Goal: Obtain resource: Obtain resource

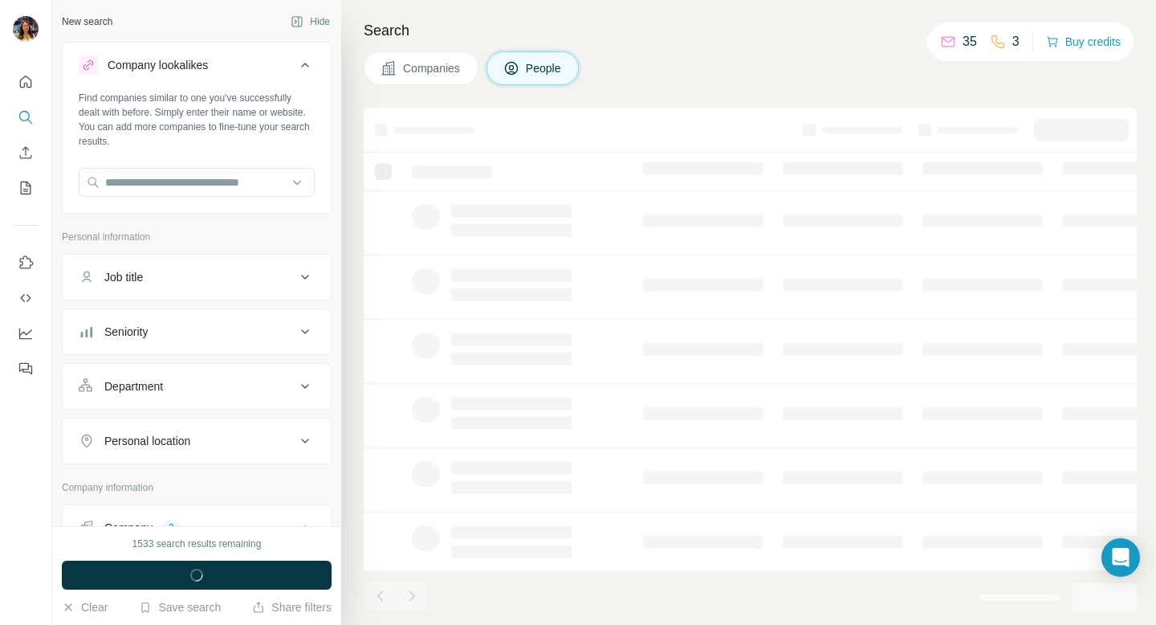
scroll to position [85, 0]
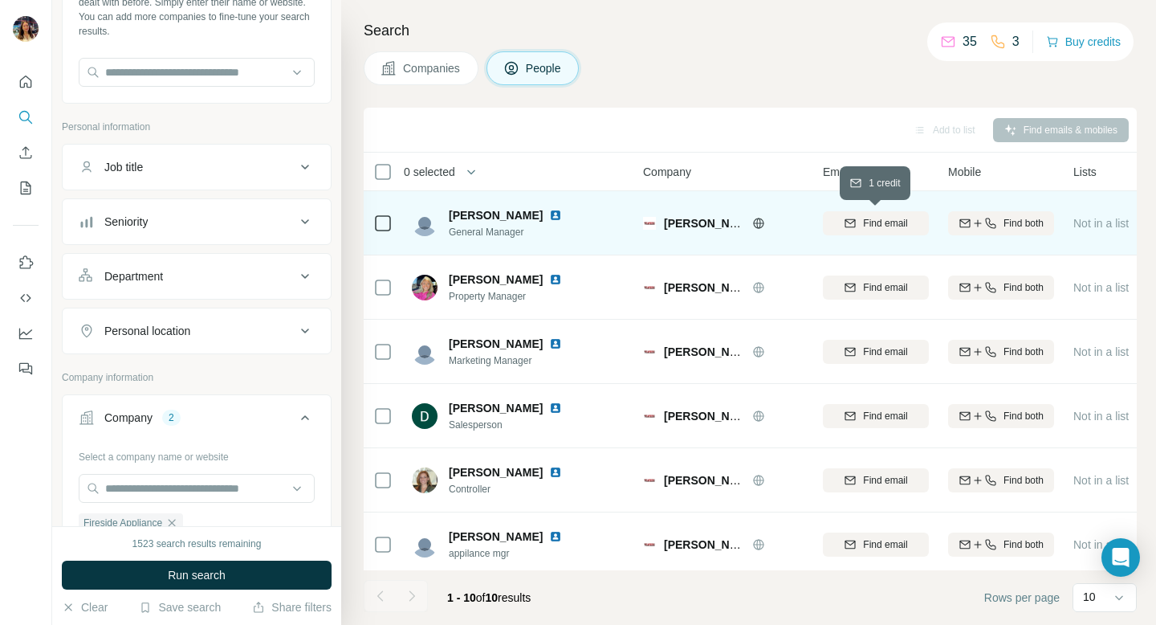
click at [884, 218] on span "Find email" at bounding box center [885, 223] width 44 height 14
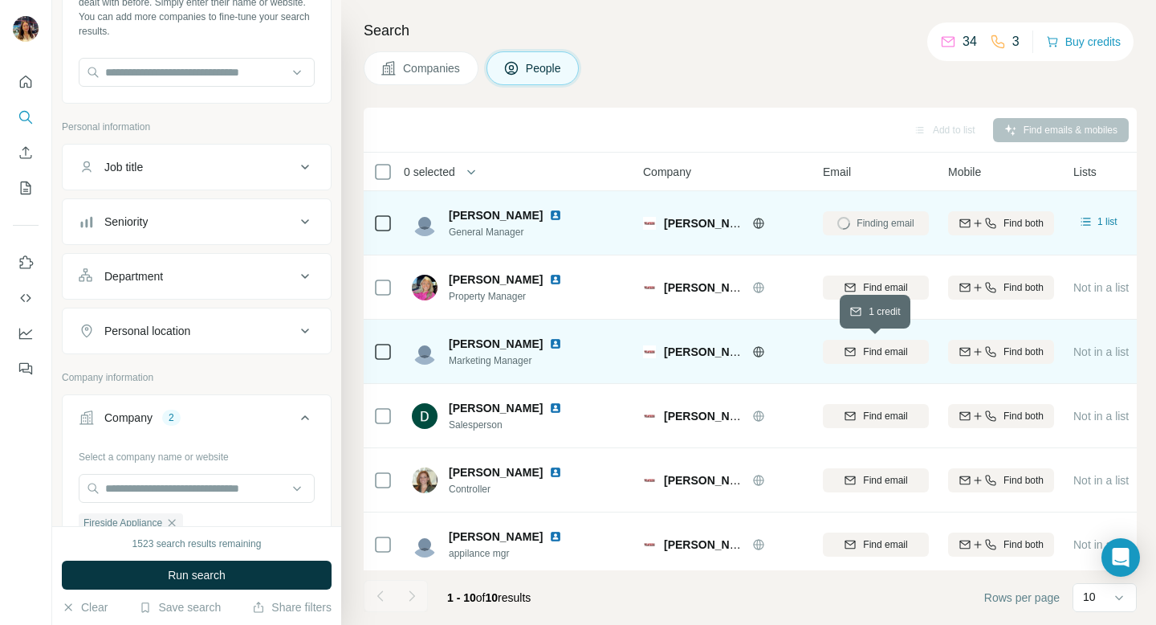
click at [863, 349] on span "Find email" at bounding box center [885, 352] width 44 height 14
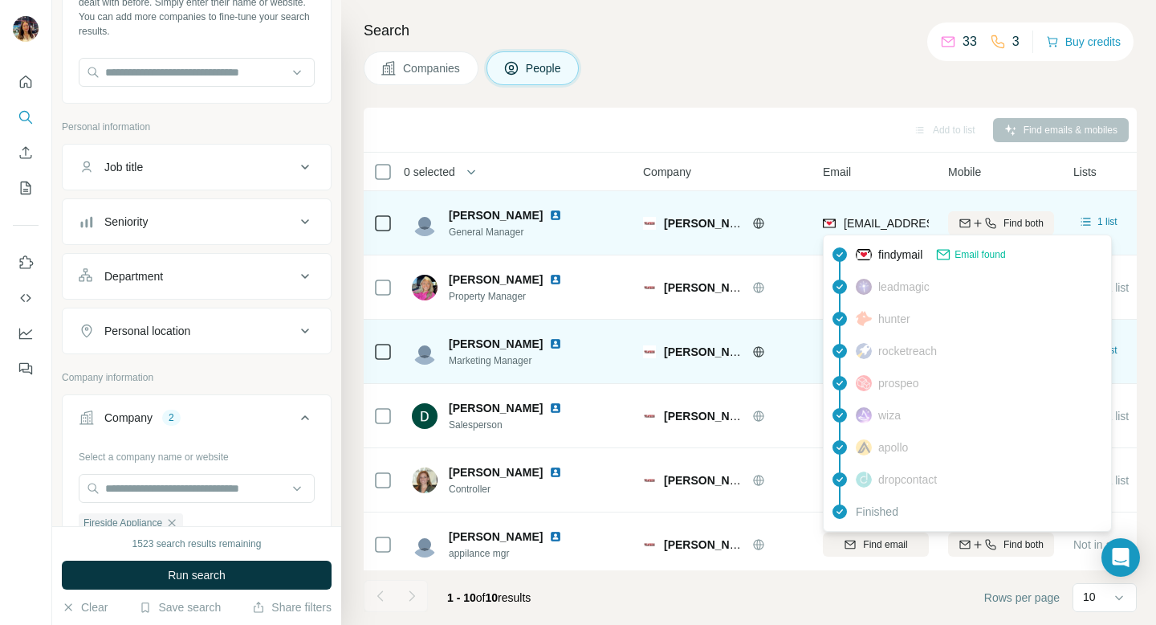
click at [864, 225] on span "[EMAIL_ADDRESS][DOMAIN_NAME]" at bounding box center [939, 223] width 190 height 13
click at [845, 224] on span "[EMAIL_ADDRESS][DOMAIN_NAME]" at bounding box center [939, 223] width 190 height 13
drag, startPoint x: 845, startPoint y: 222, endPoint x: 931, endPoint y: 226, distance: 86.0
click at [931, 226] on td "[EMAIL_ADDRESS][DOMAIN_NAME]" at bounding box center [876, 223] width 125 height 64
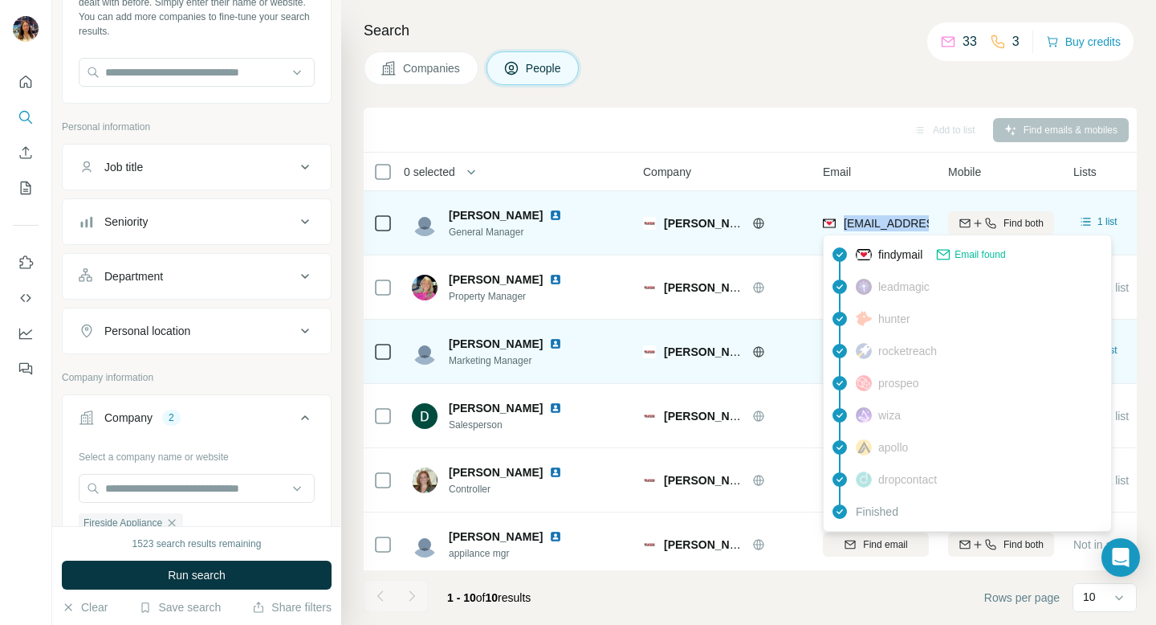
copy span "devon@shopweathers"
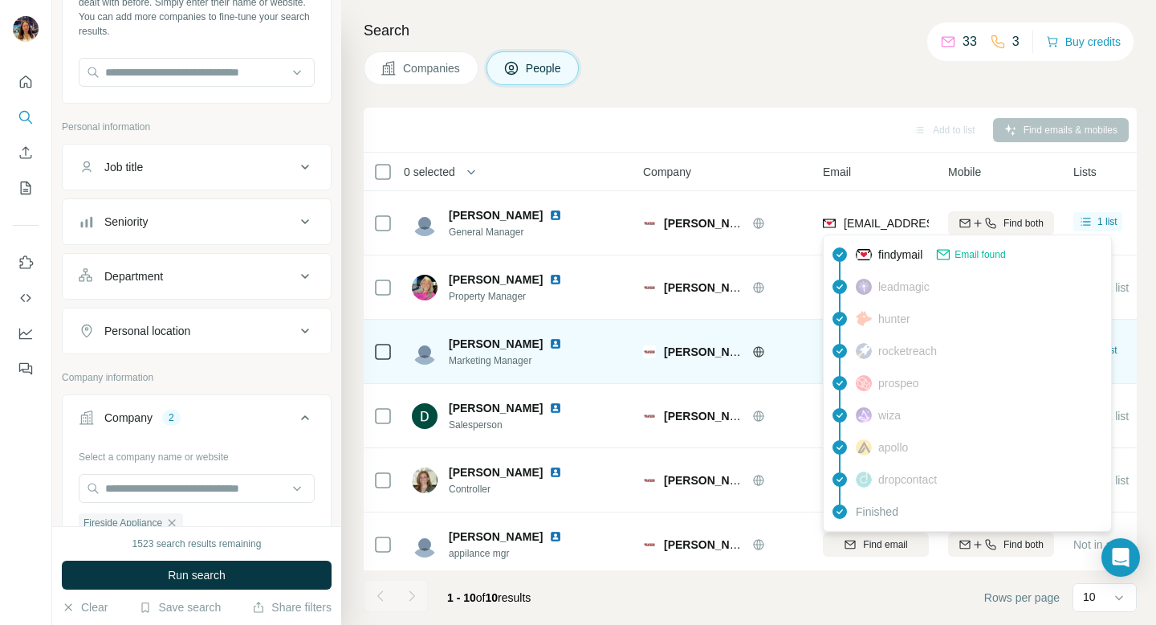
click at [969, 254] on span "Email found" at bounding box center [980, 254] width 51 height 14
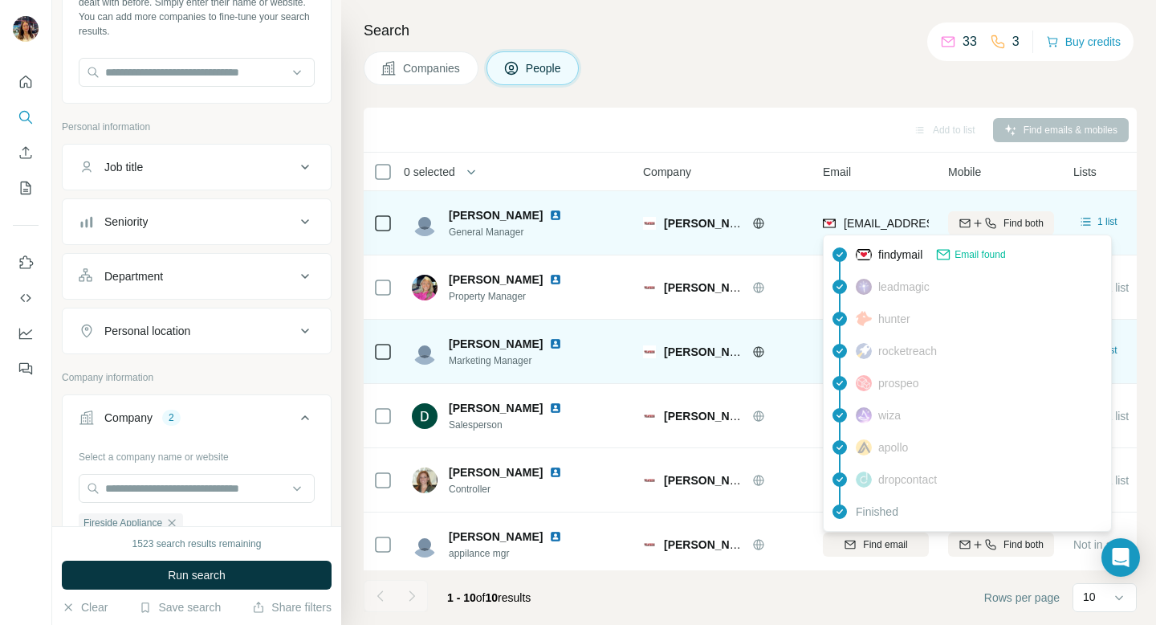
click at [895, 230] on div "[EMAIL_ADDRESS][DOMAIN_NAME]" at bounding box center [922, 224] width 198 height 19
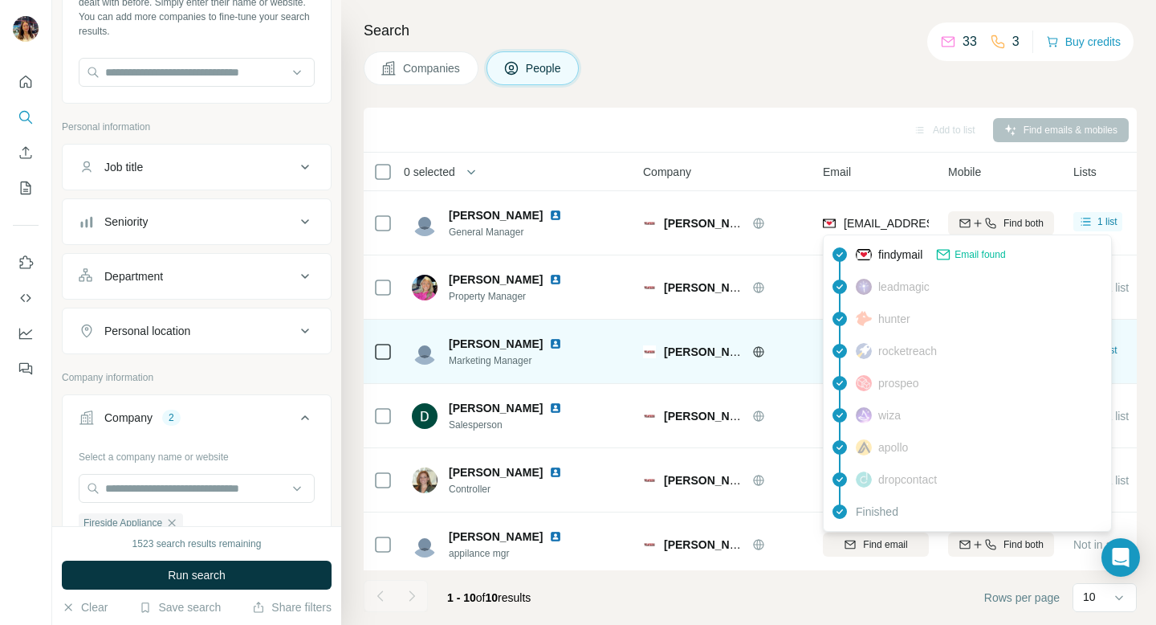
click at [867, 255] on img at bounding box center [864, 255] width 16 height 16
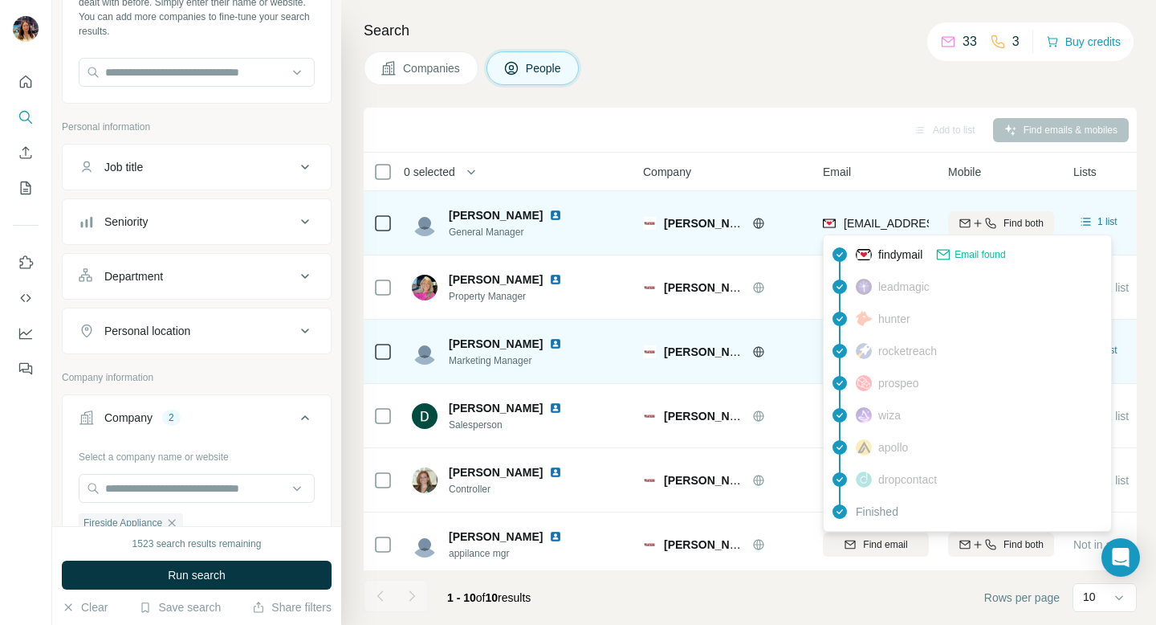
click at [829, 221] on img at bounding box center [829, 223] width 13 height 16
click at [885, 224] on span "[EMAIL_ADDRESS][DOMAIN_NAME]" at bounding box center [939, 223] width 190 height 13
click at [494, 216] on span "[PERSON_NAME]" at bounding box center [496, 215] width 94 height 16
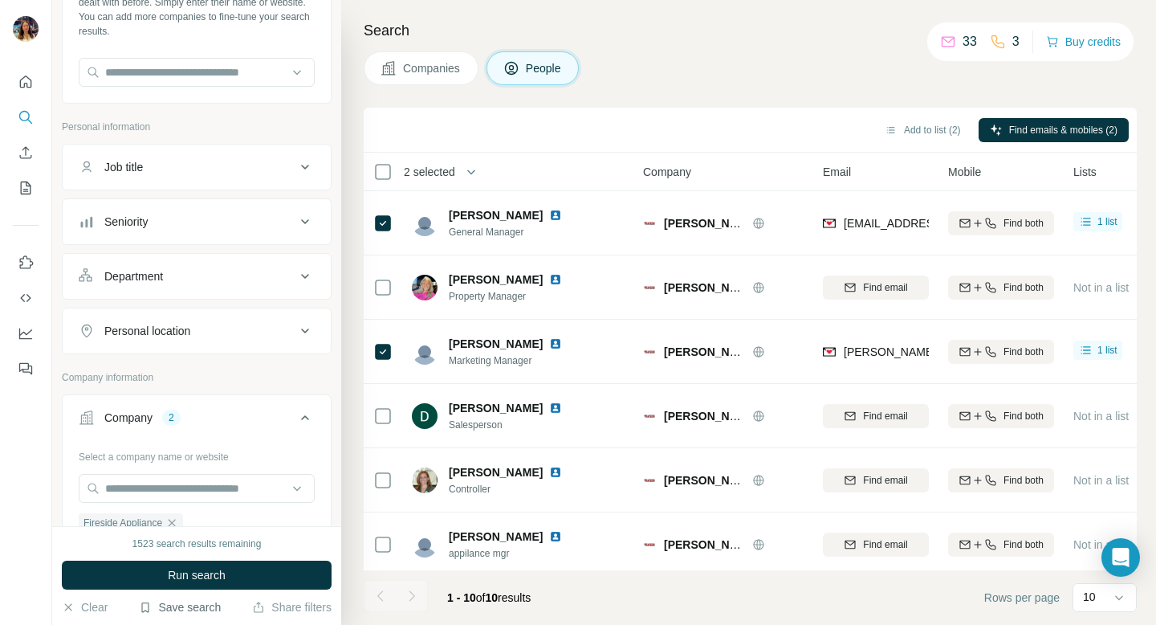
click at [157, 606] on button "Save search" at bounding box center [180, 607] width 82 height 16
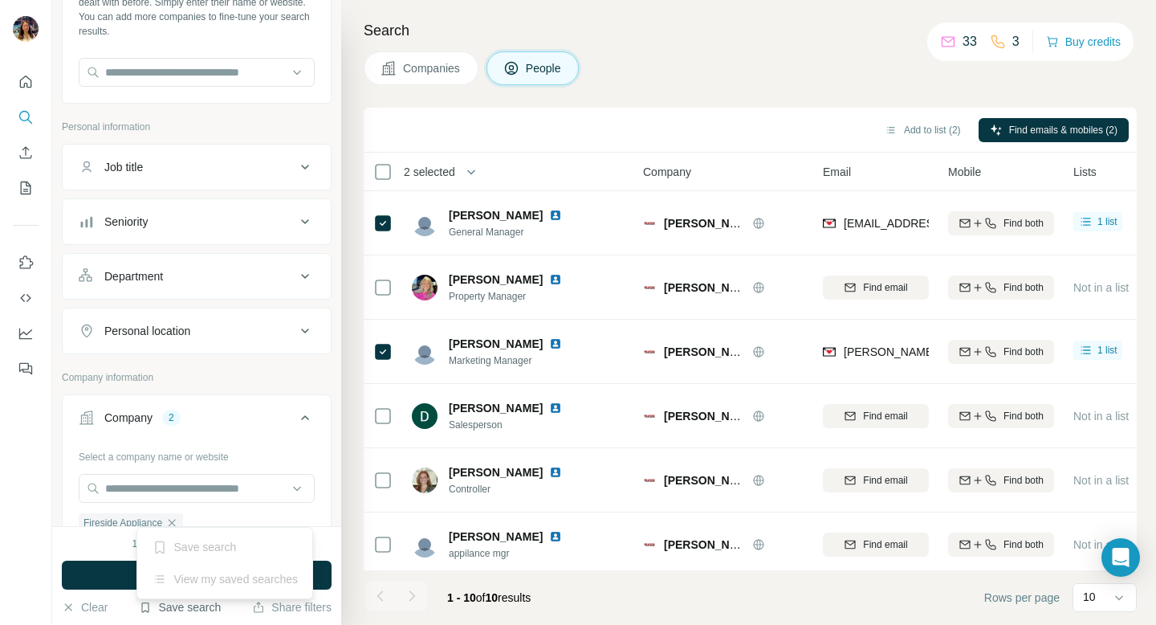
click at [142, 606] on icon "button" at bounding box center [145, 607] width 13 height 13
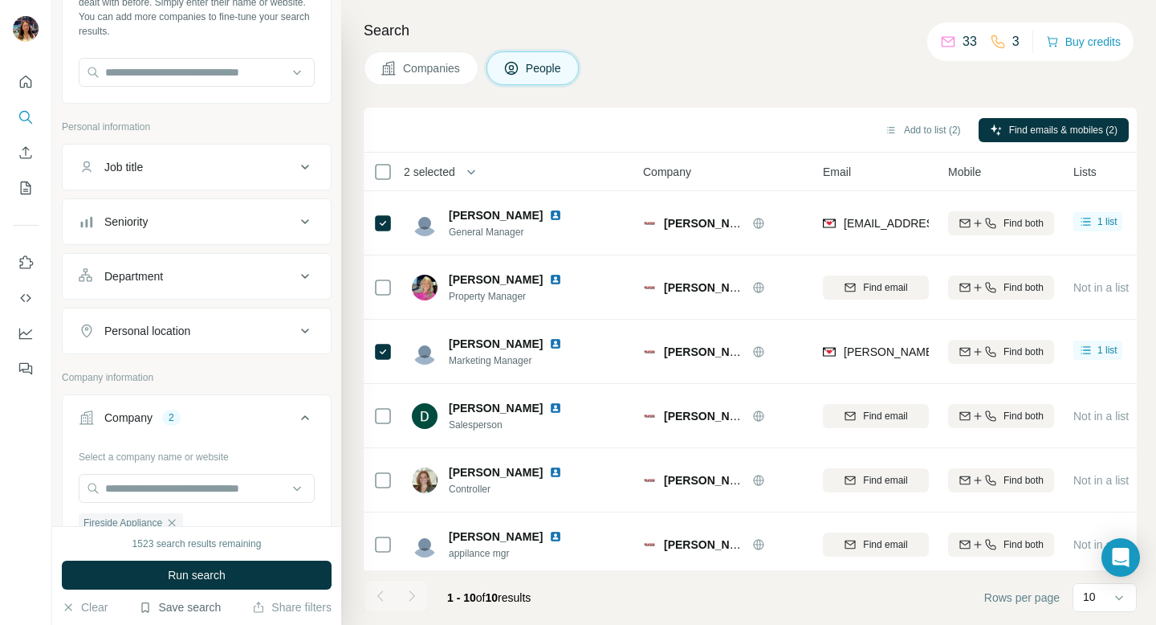
click at [142, 606] on icon "button" at bounding box center [145, 607] width 13 height 13
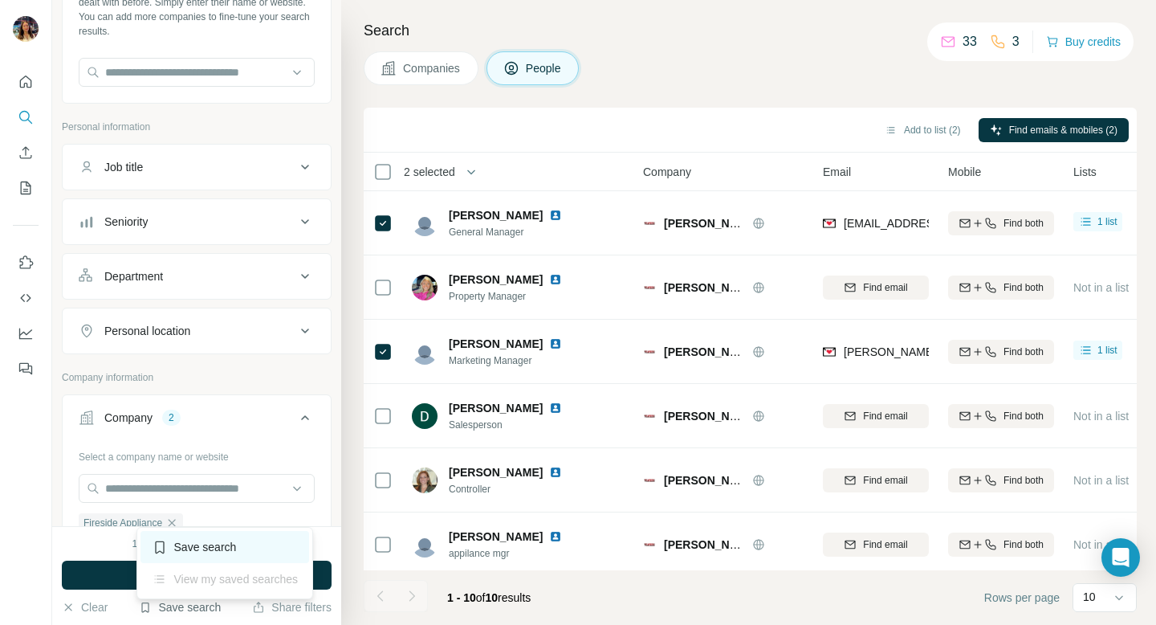
click at [158, 547] on icon at bounding box center [160, 547] width 16 height 16
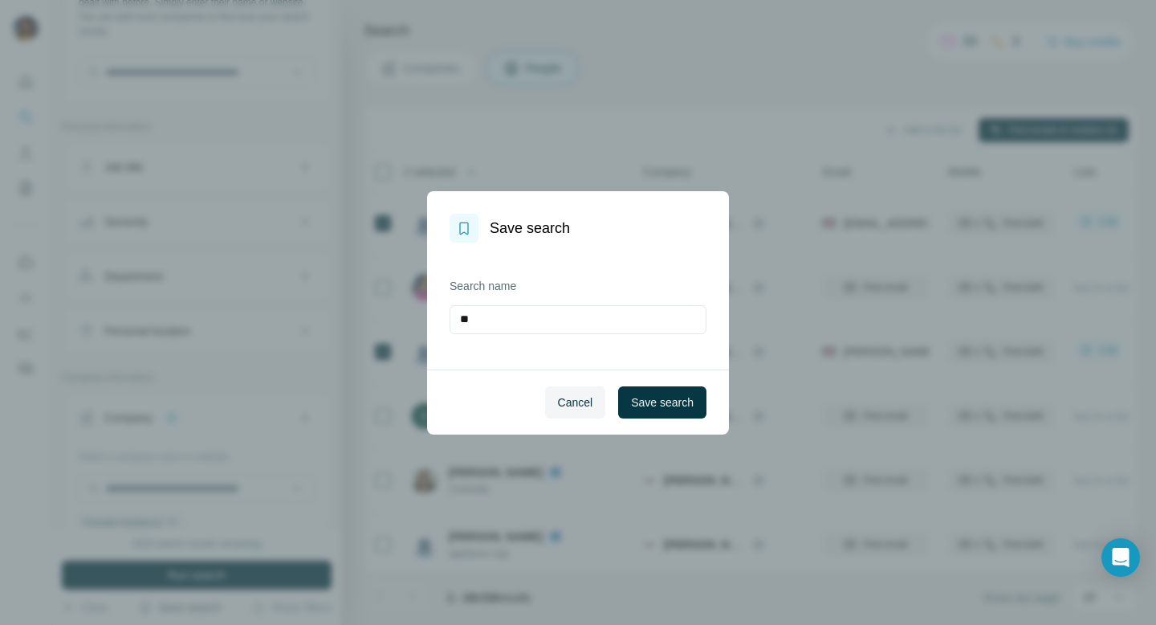
type input "*"
type input "**********"
click at [671, 394] on span "Save search" at bounding box center [662, 402] width 63 height 16
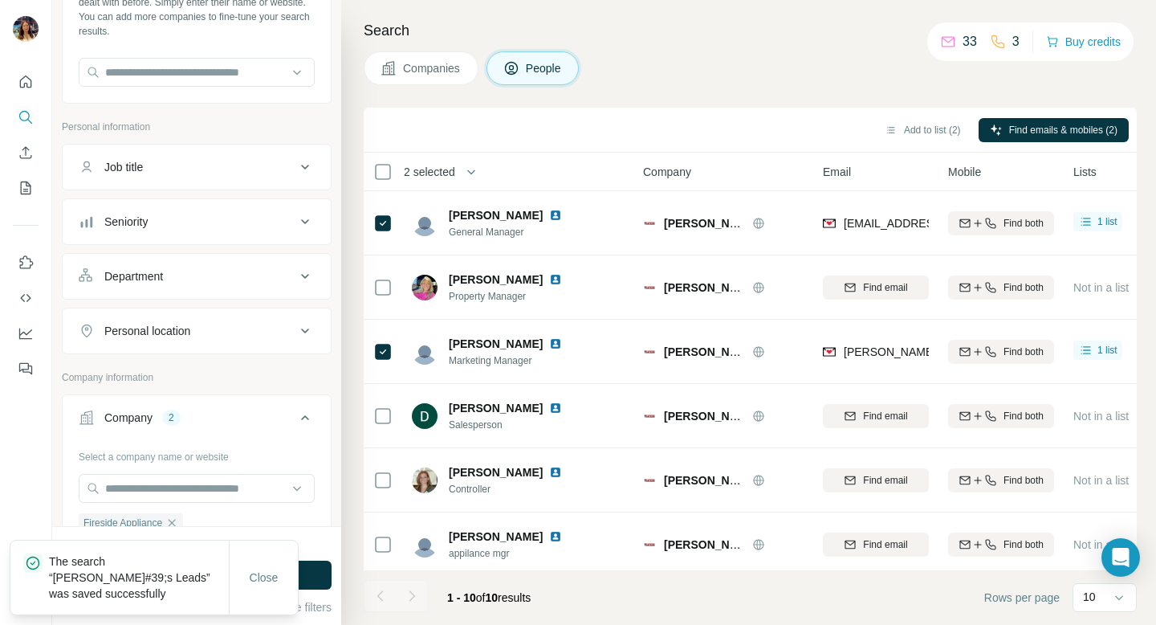
click at [146, 594] on p "The search “[PERSON_NAME]#39;s Leads” was saved successfully" at bounding box center [139, 577] width 180 height 48
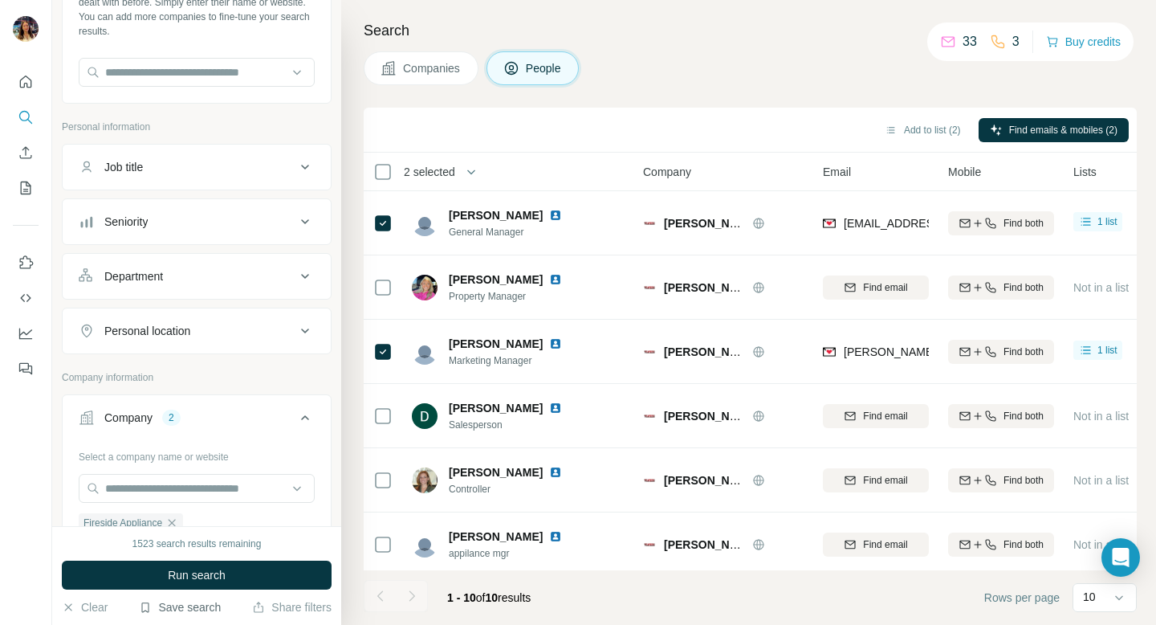
click at [728, 80] on div "Companies People" at bounding box center [750, 68] width 773 height 34
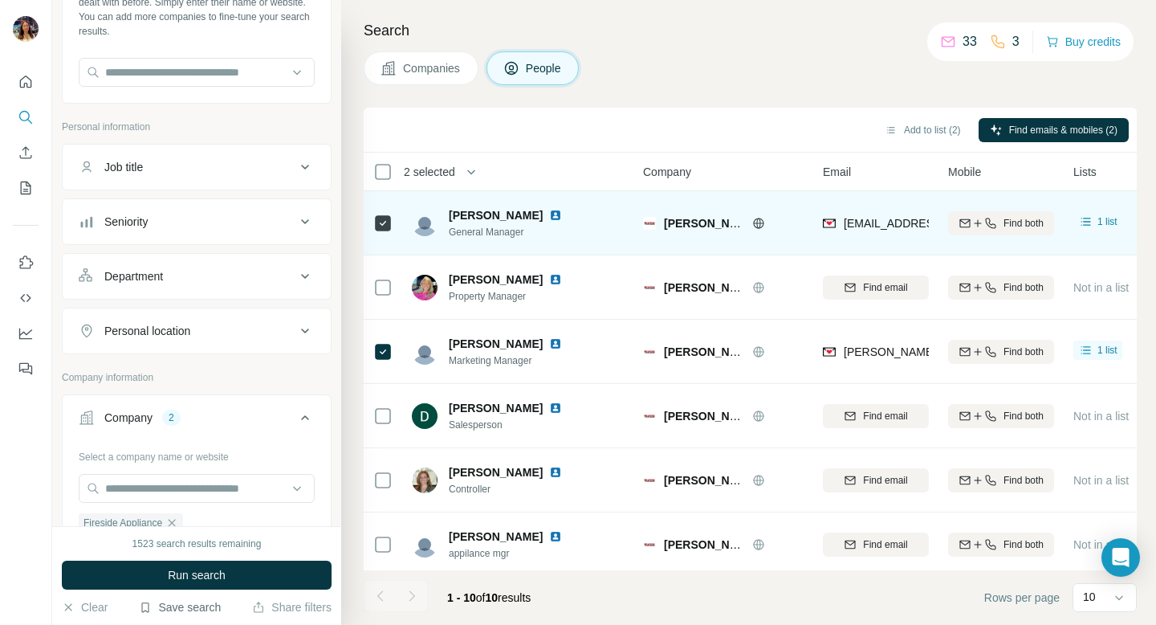
click at [385, 231] on icon at bounding box center [382, 223] width 19 height 19
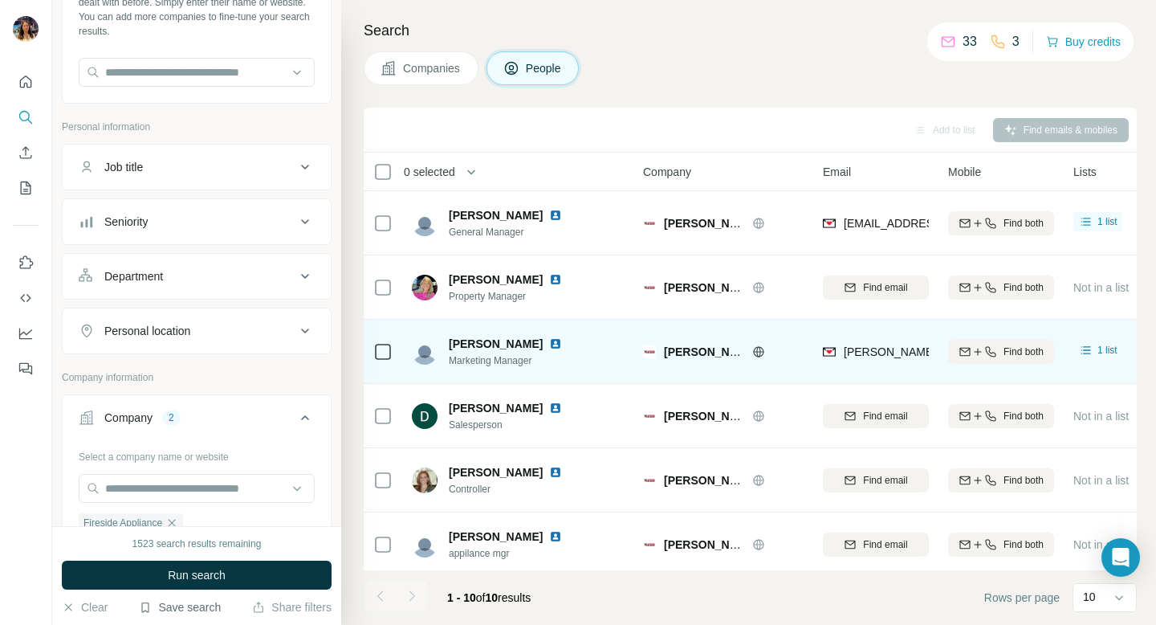
click at [364, 361] on td at bounding box center [383, 352] width 39 height 64
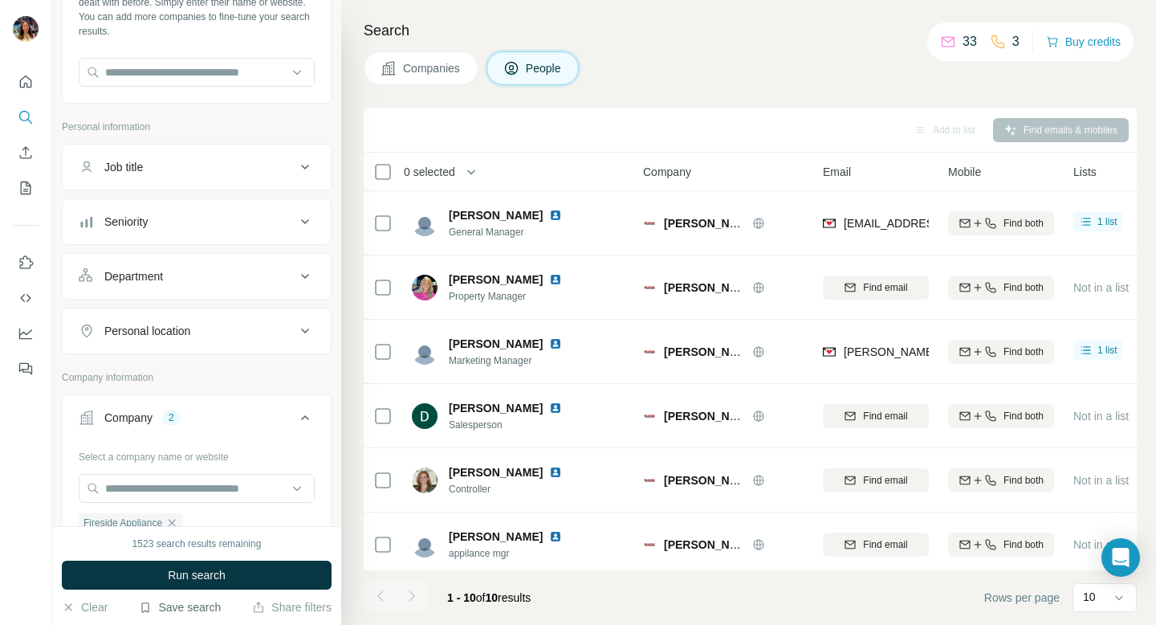
click at [174, 603] on button "Save search" at bounding box center [180, 607] width 82 height 16
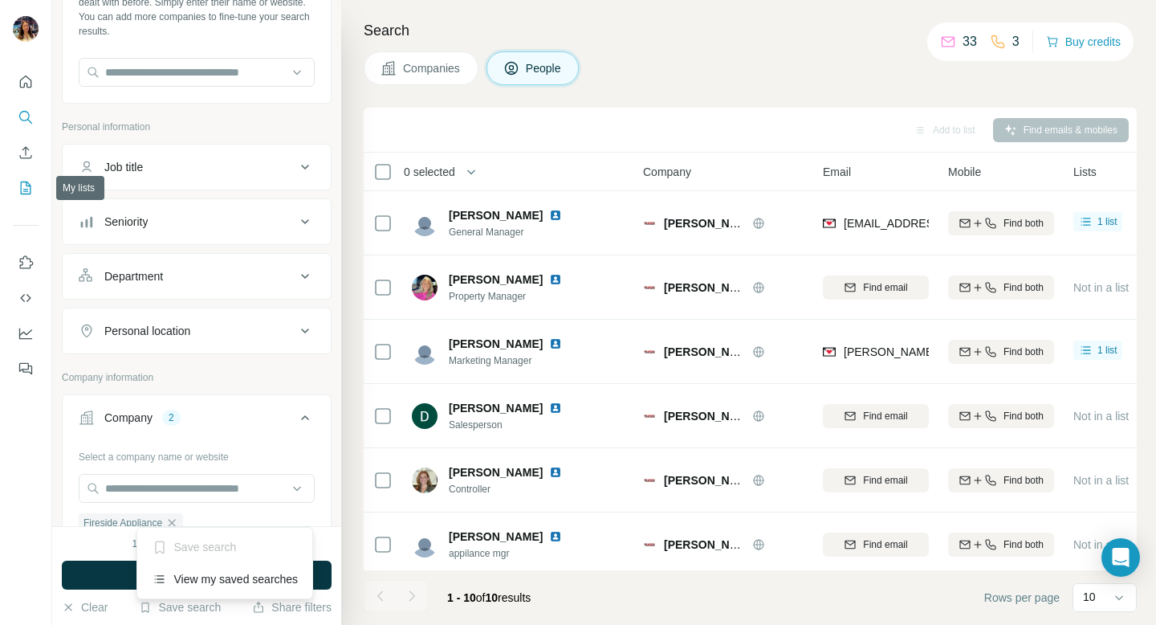
click at [23, 177] on button "My lists" at bounding box center [26, 187] width 26 height 29
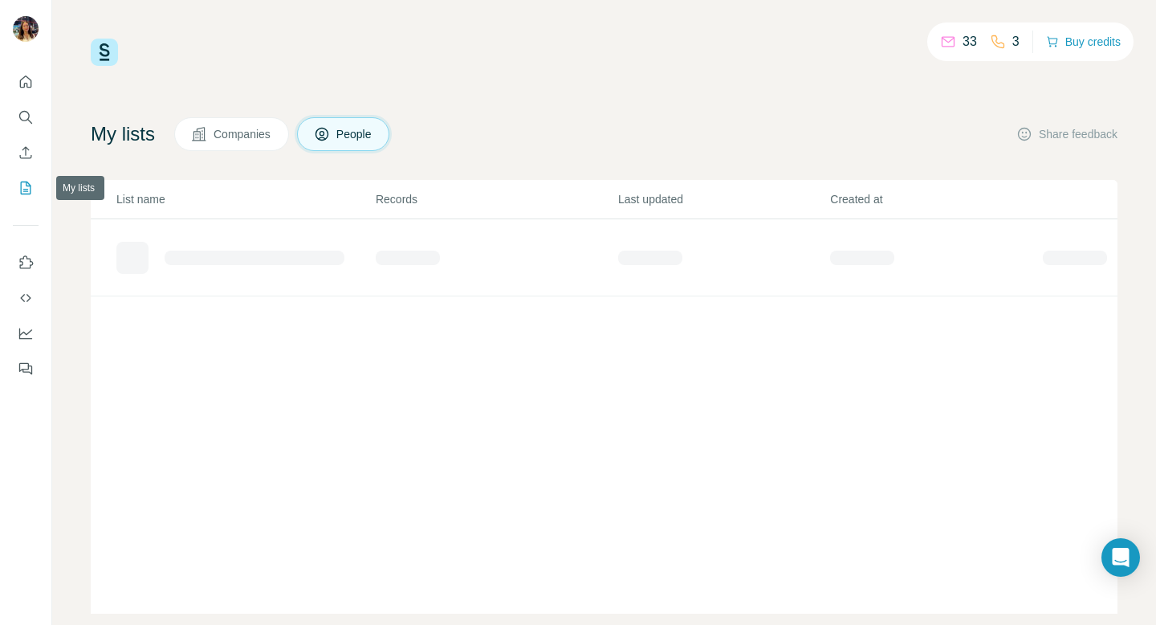
click at [24, 190] on icon "My lists" at bounding box center [27, 187] width 8 height 10
click at [214, 255] on div "Added from ICP Finder" at bounding box center [215, 251] width 115 height 16
click at [400, 247] on td "8" at bounding box center [496, 251] width 243 height 65
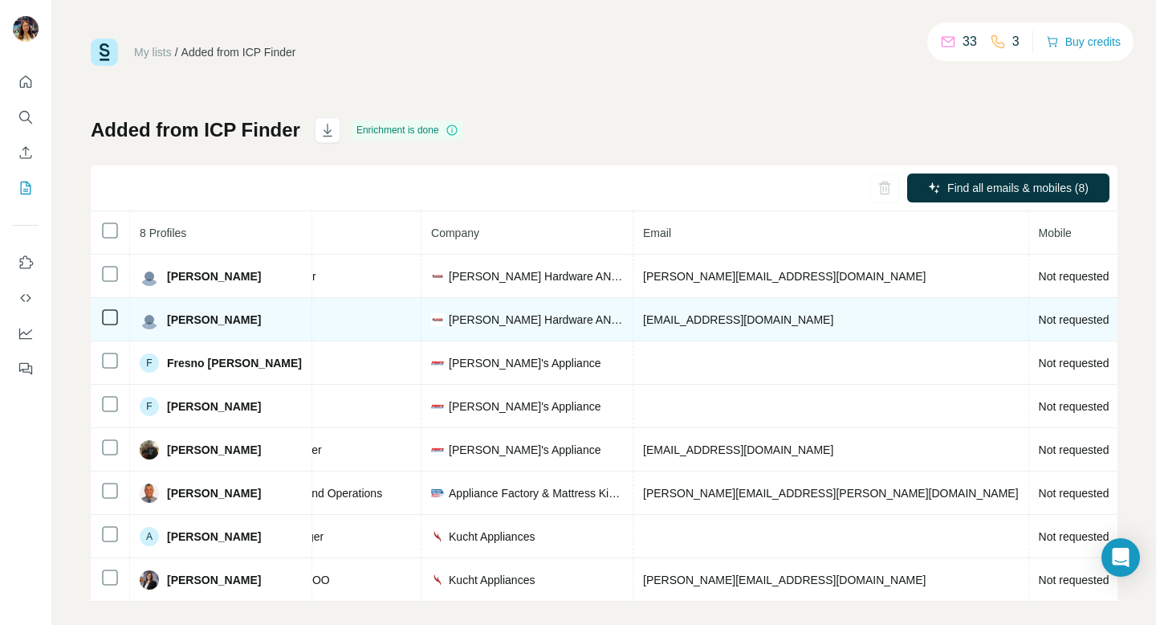
scroll to position [0, 376]
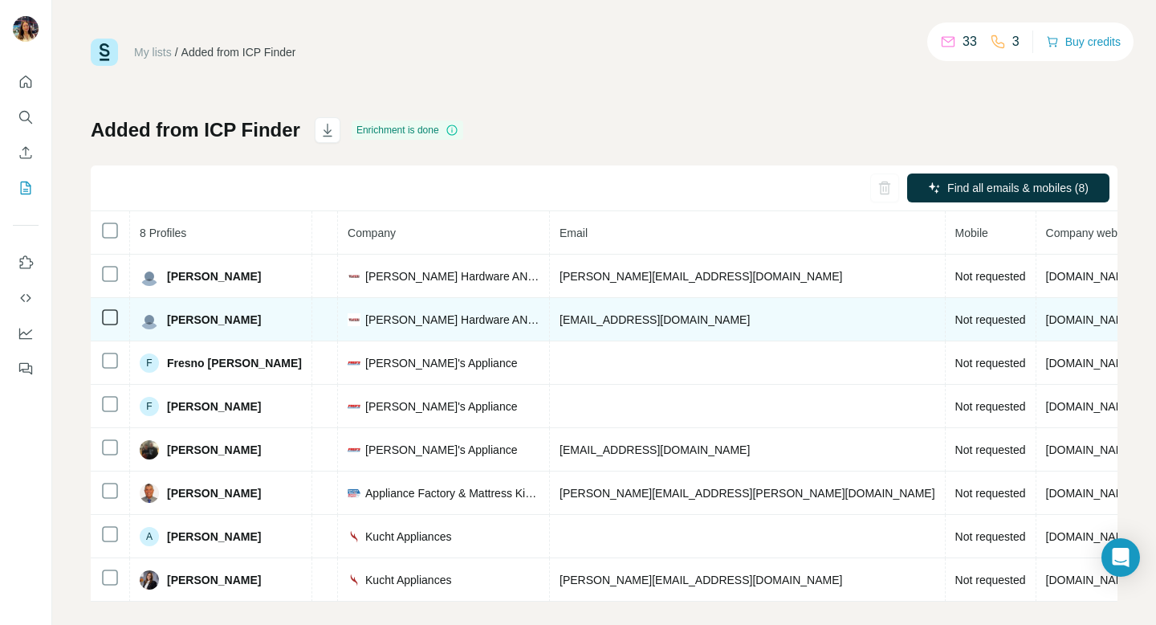
click at [560, 322] on span "[EMAIL_ADDRESS][DOMAIN_NAME]" at bounding box center [655, 319] width 190 height 13
drag, startPoint x: 528, startPoint y: 324, endPoint x: 686, endPoint y: 322, distance: 158.2
click at [686, 322] on td "[EMAIL_ADDRESS][DOMAIN_NAME]" at bounding box center [748, 319] width 396 height 43
copy span "[EMAIL_ADDRESS][DOMAIN_NAME]"
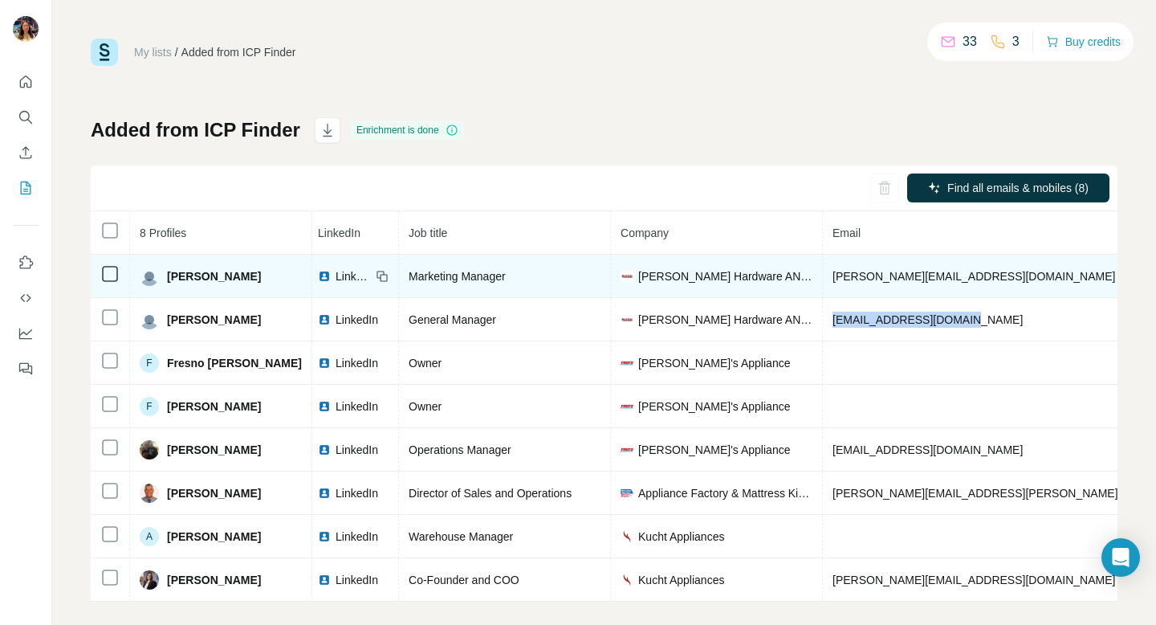
scroll to position [0, 0]
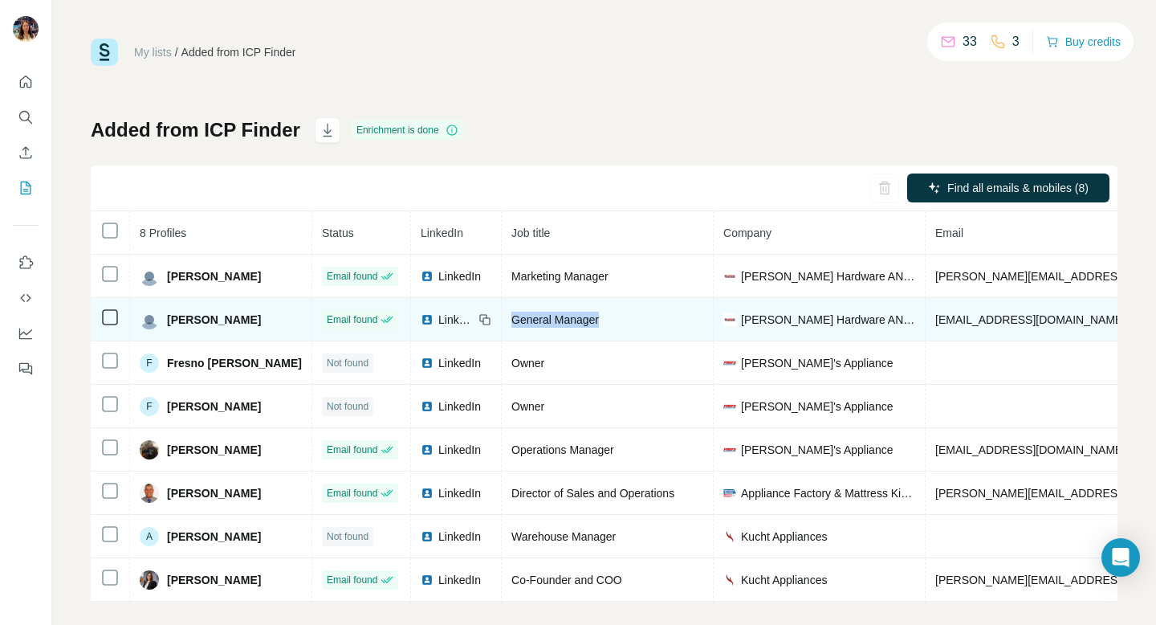
drag, startPoint x: 483, startPoint y: 318, endPoint x: 606, endPoint y: 319, distance: 122.9
click at [606, 318] on div "General Manager" at bounding box center [608, 320] width 192 height 16
copy span "General Manager"
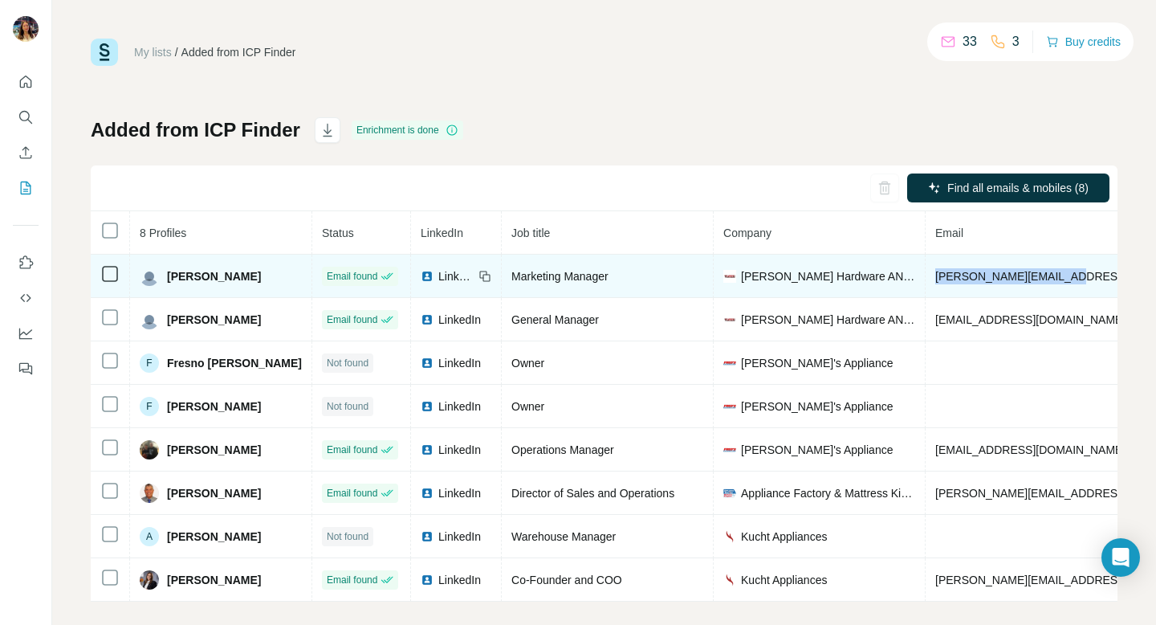
drag, startPoint x: 905, startPoint y: 271, endPoint x: 1054, endPoint y: 274, distance: 149.4
click at [1053, 274] on td "[PERSON_NAME][EMAIL_ADDRESS][DOMAIN_NAME]" at bounding box center [1124, 276] width 396 height 43
copy span "[PERSON_NAME][EMAIL_ADDRESS][DOMAIN_NAME]"
